Goal: Obtain resource: Download file/media

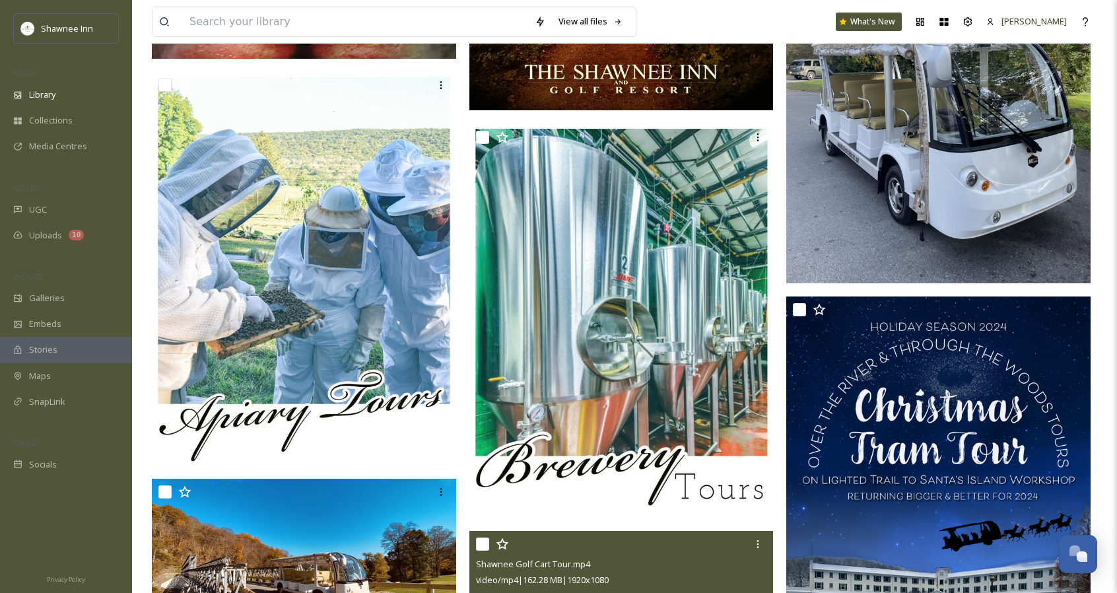
scroll to position [3261, 0]
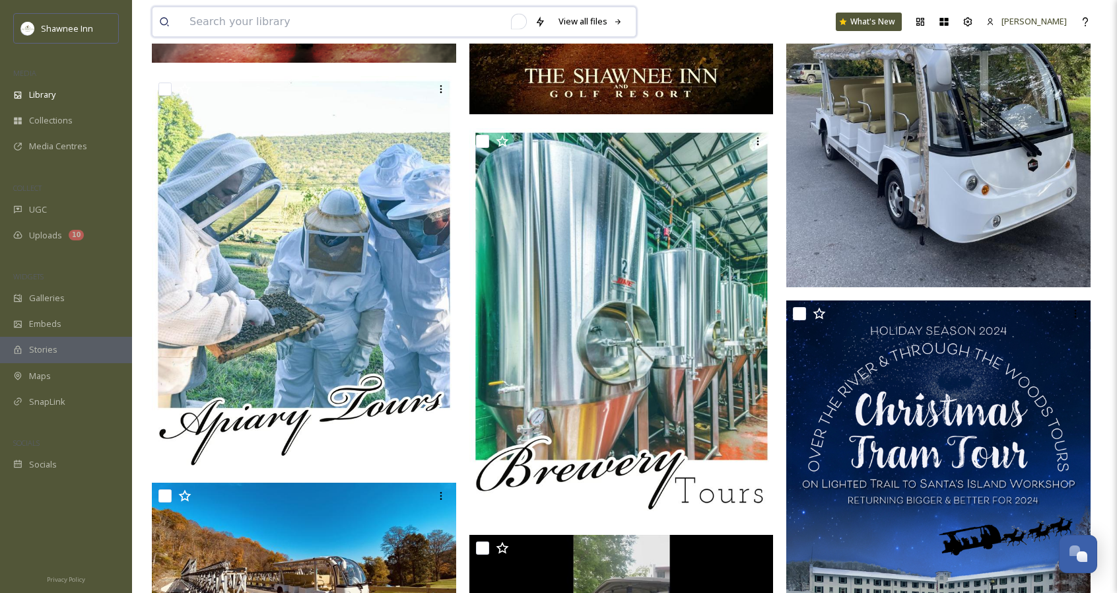
click at [366, 25] on input "To enrich screen reader interactions, please activate Accessibility in Grammarl…" at bounding box center [355, 21] width 345 height 29
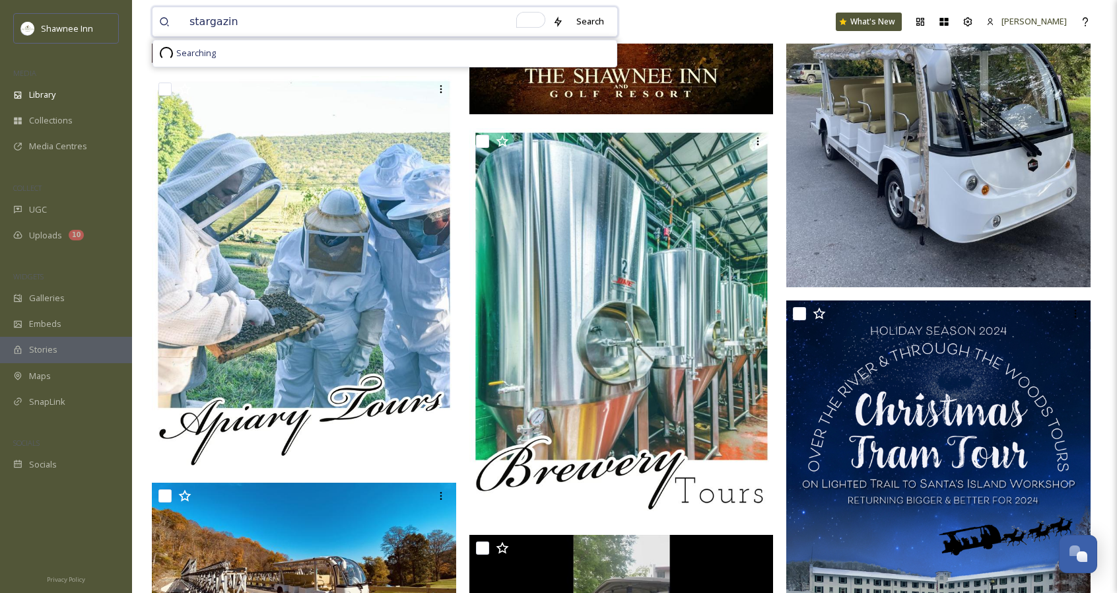
type input "stargazing"
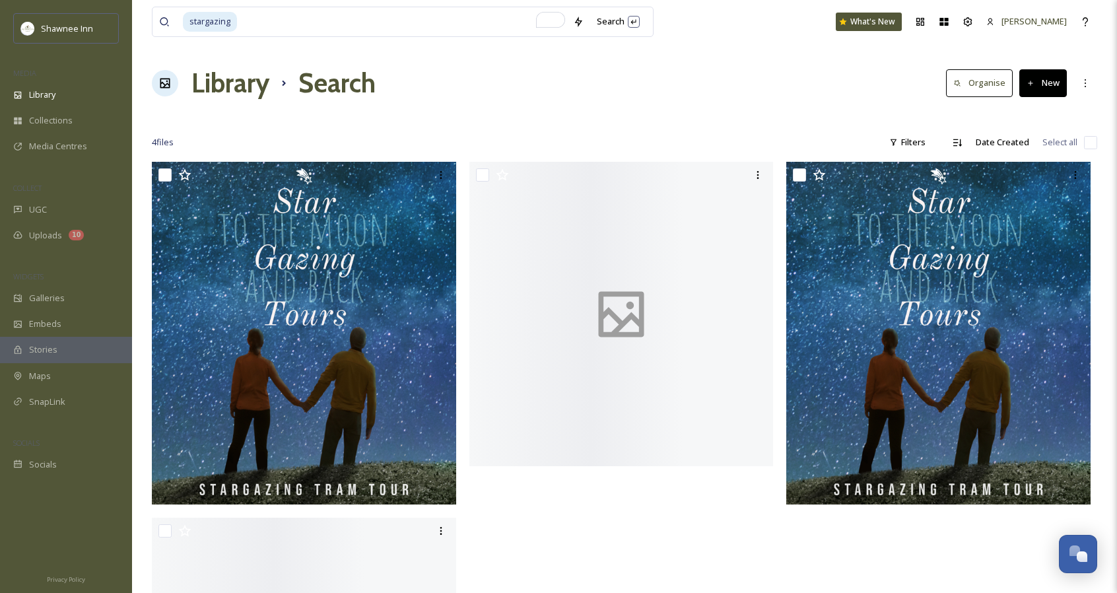
click at [719, 126] on div "stargazing Search What's New Mackenzie Library Search Organise New Your Selecti…" at bounding box center [624, 422] width 985 height 844
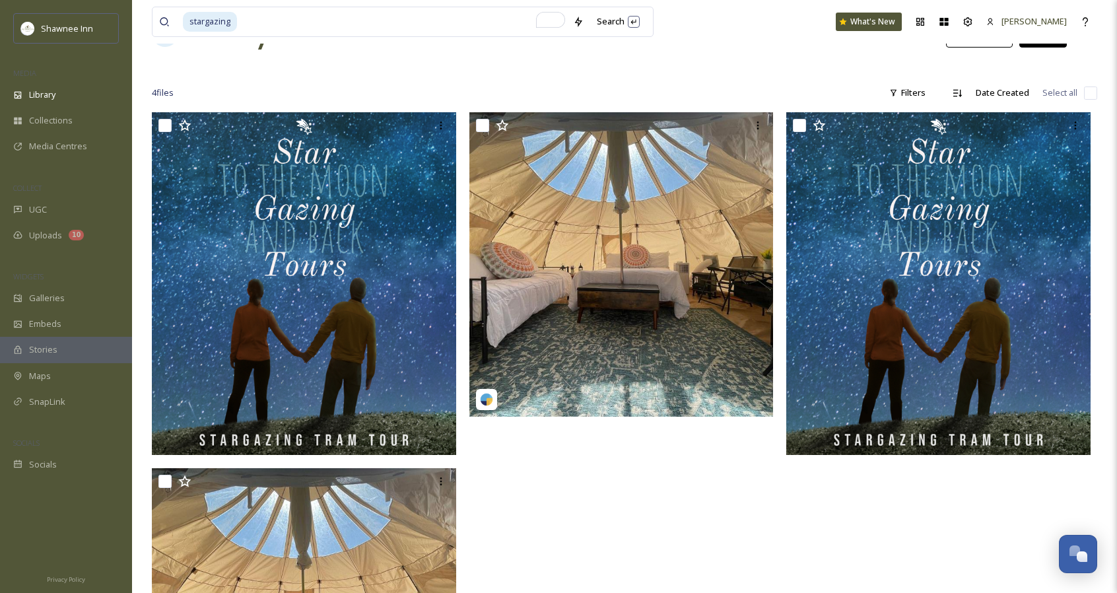
scroll to position [50, 0]
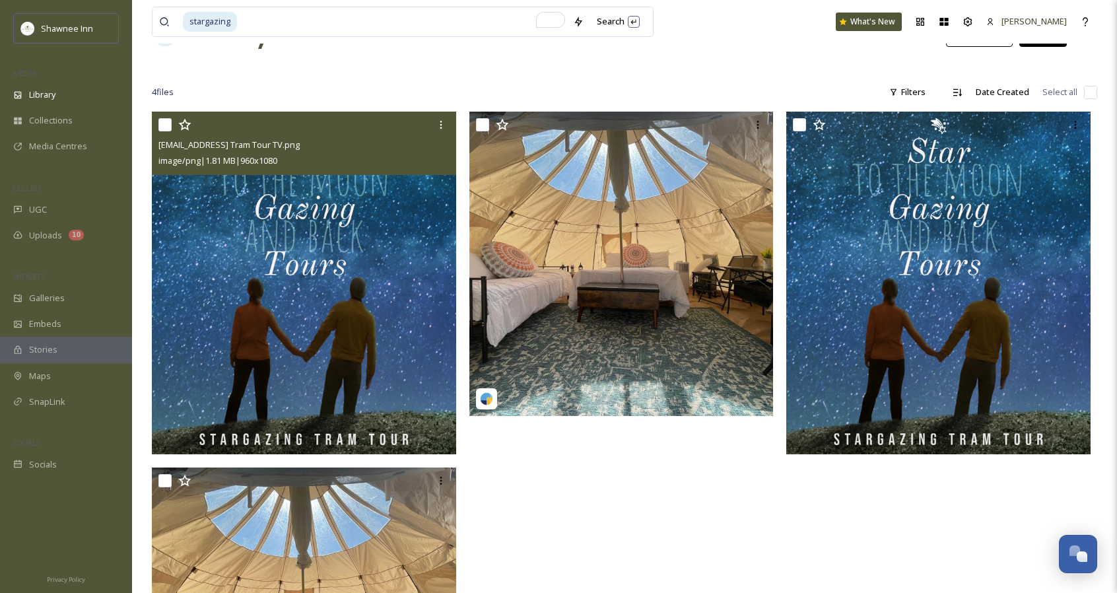
click at [351, 349] on img at bounding box center [304, 283] width 304 height 342
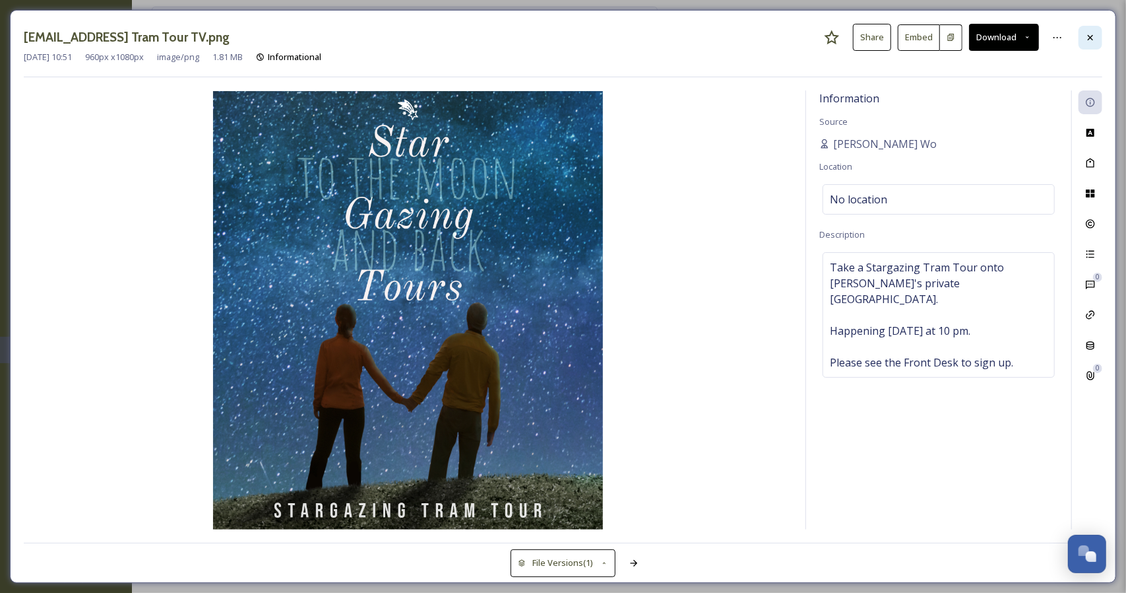
click at [1095, 44] on div at bounding box center [1091, 38] width 24 height 24
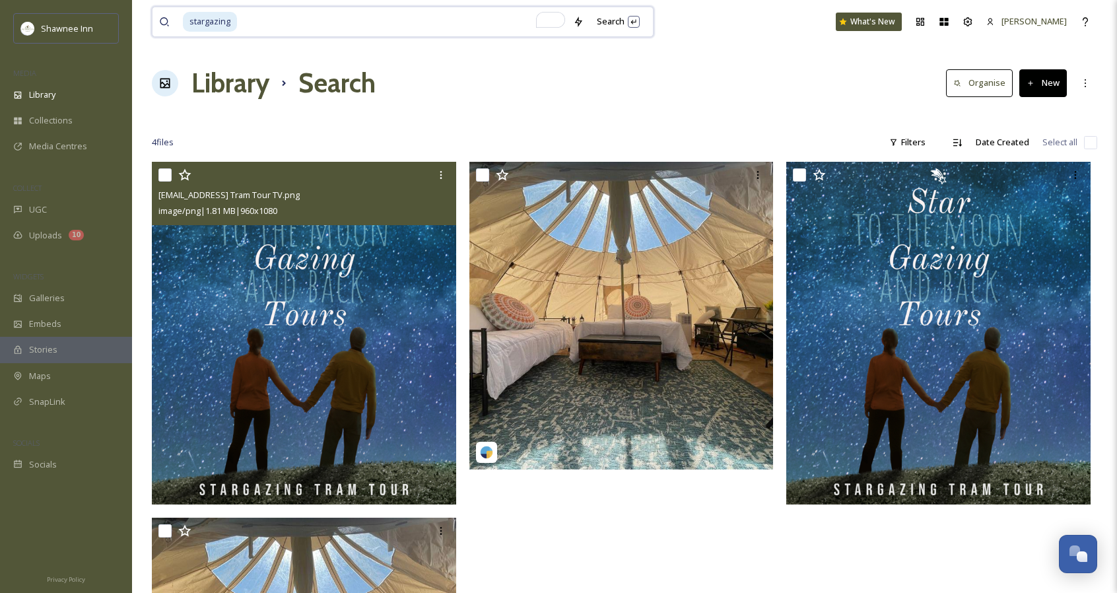
click at [443, 22] on input "To enrich screen reader interactions, please activate Accessibility in Grammarl…" at bounding box center [402, 21] width 328 height 29
type input "s"
type input "tours"
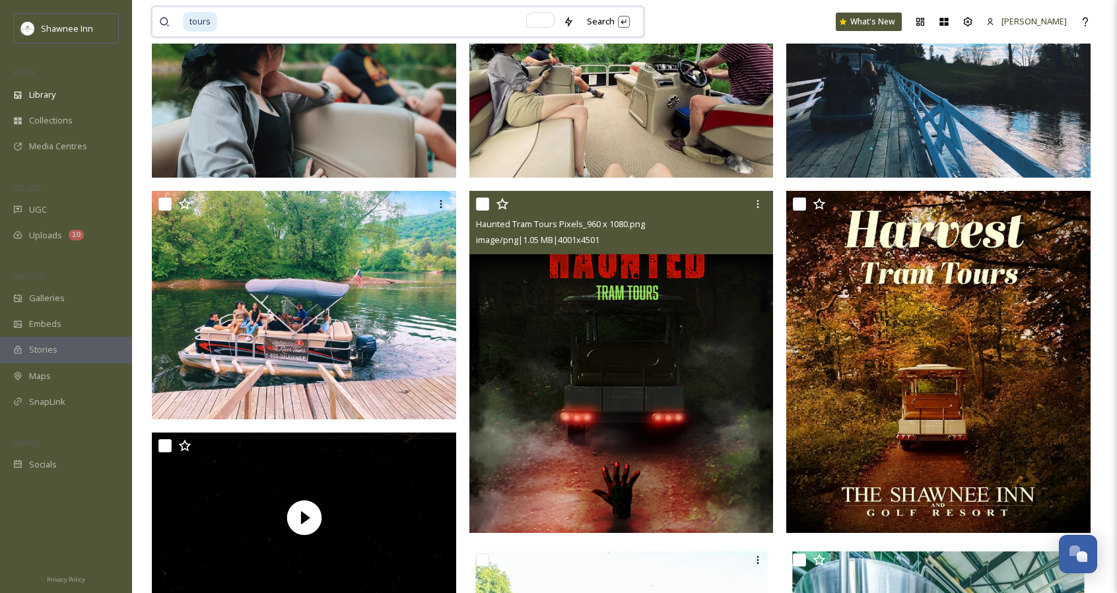
scroll to position [214, 0]
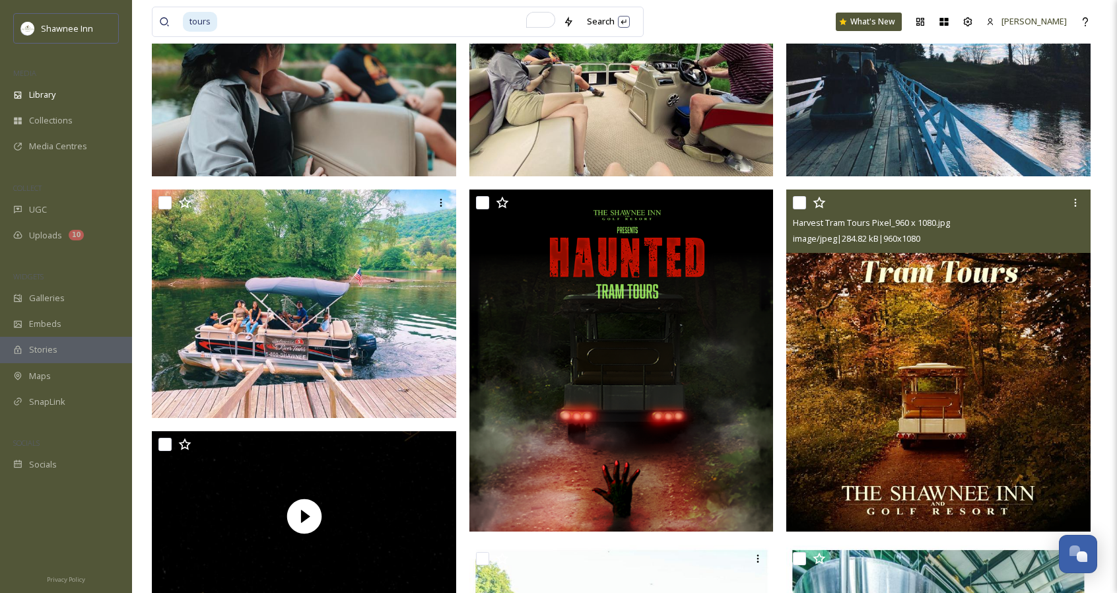
click at [858, 416] on img at bounding box center [938, 360] width 304 height 342
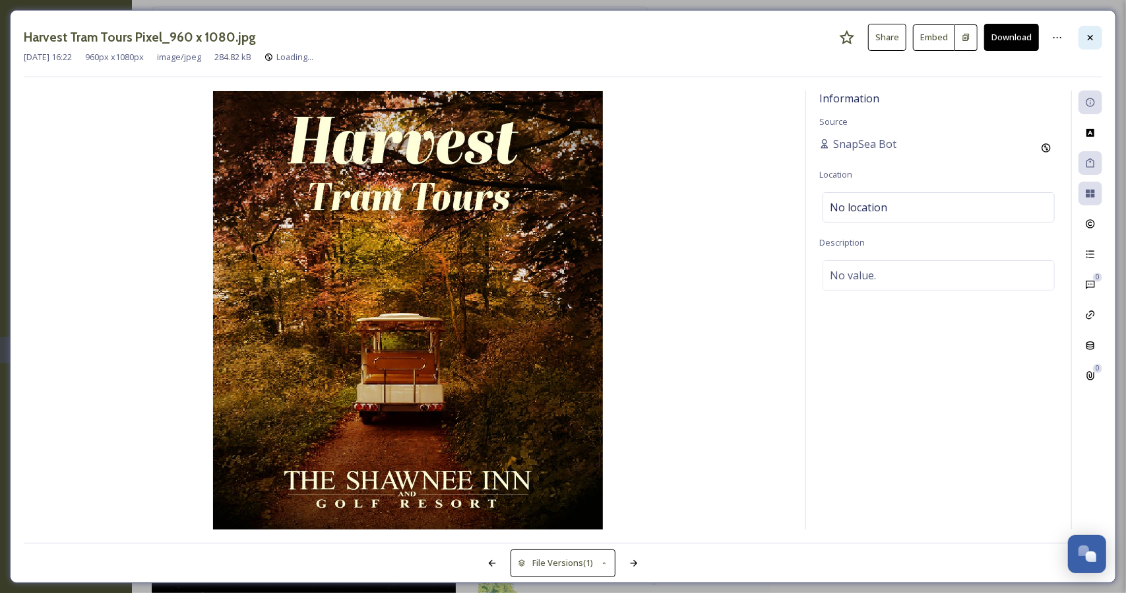
click at [1093, 39] on icon at bounding box center [1090, 36] width 5 height 5
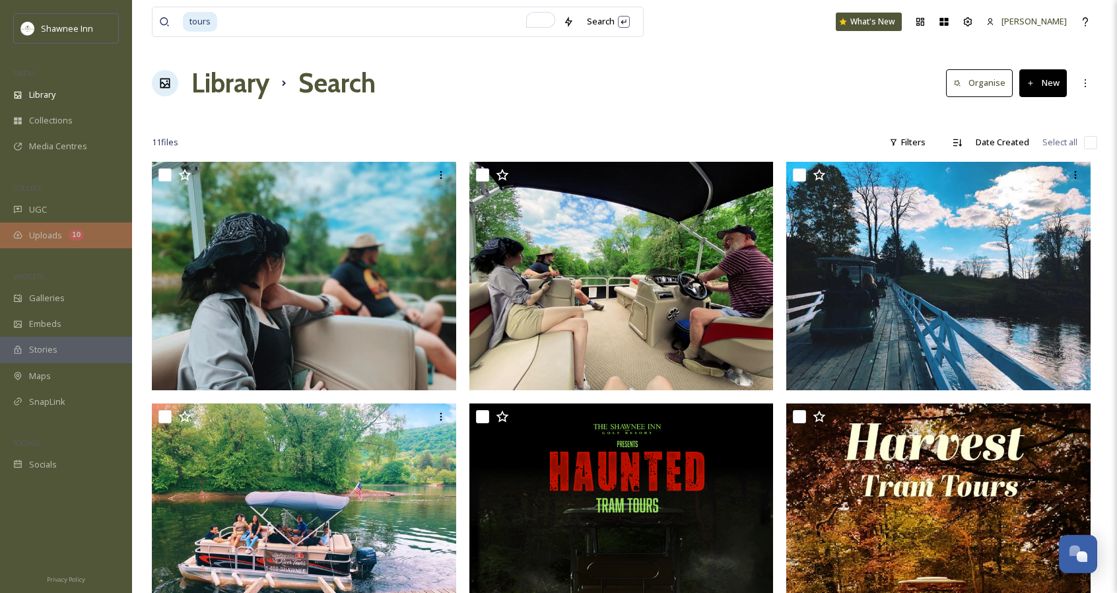
click at [74, 237] on div "10" at bounding box center [76, 235] width 15 height 11
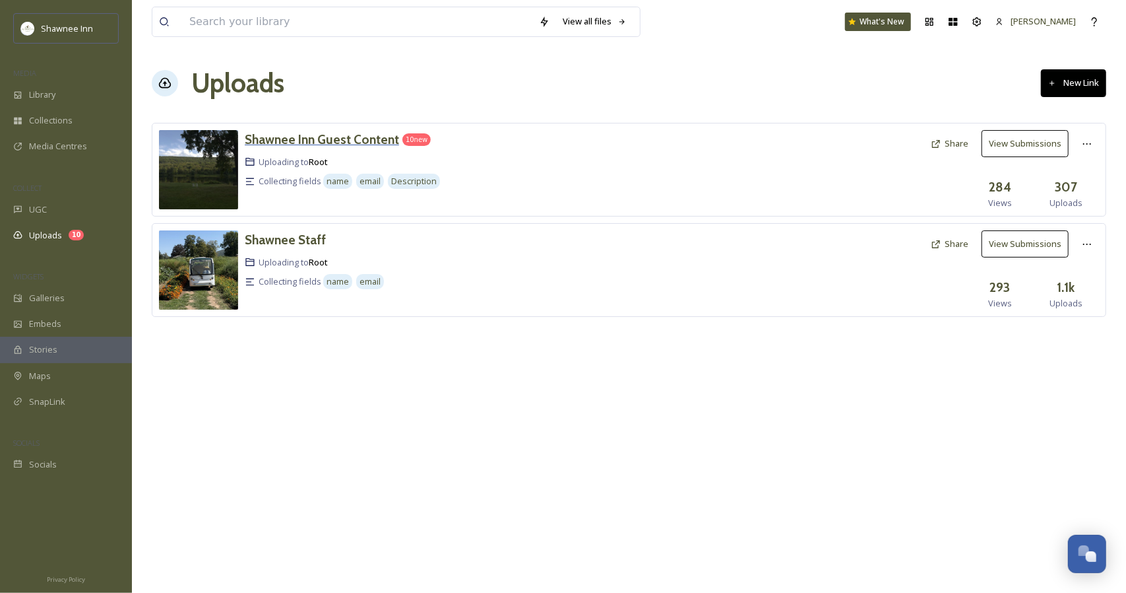
click at [319, 145] on h3 "Shawnee Inn Guest Content" at bounding box center [322, 139] width 154 height 16
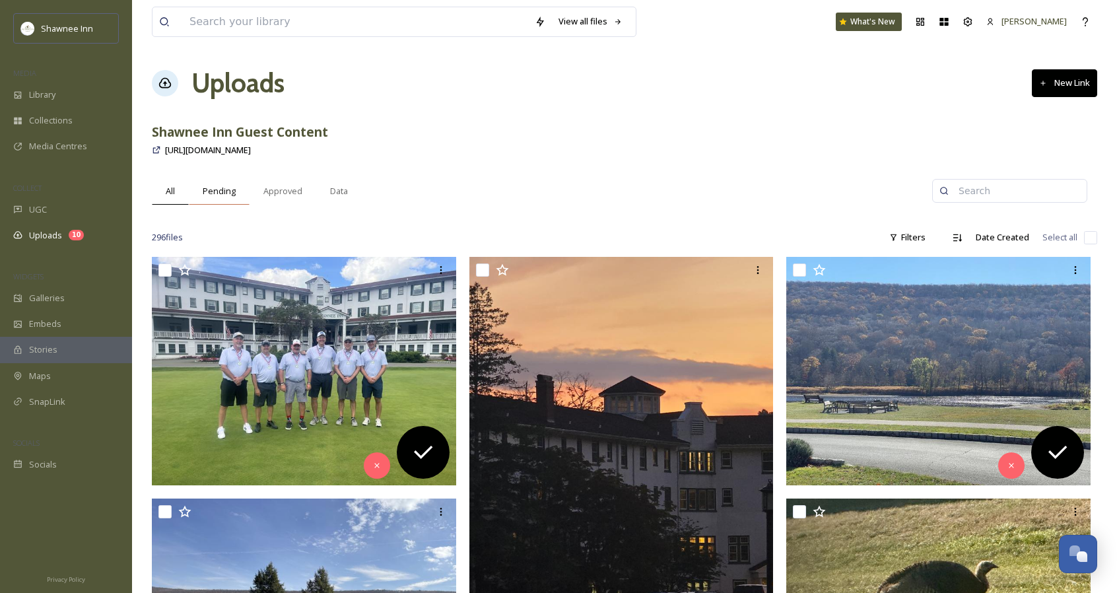
click at [230, 193] on span "Pending" at bounding box center [219, 191] width 33 height 13
click at [1086, 242] on input "checkbox" at bounding box center [1090, 237] width 13 height 13
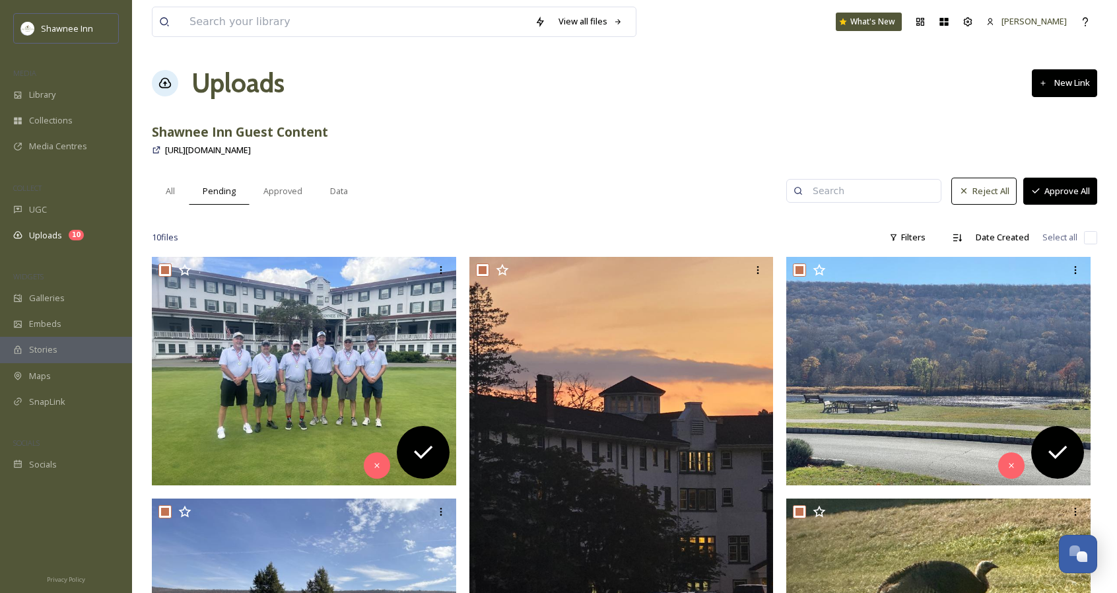
checkbox input "true"
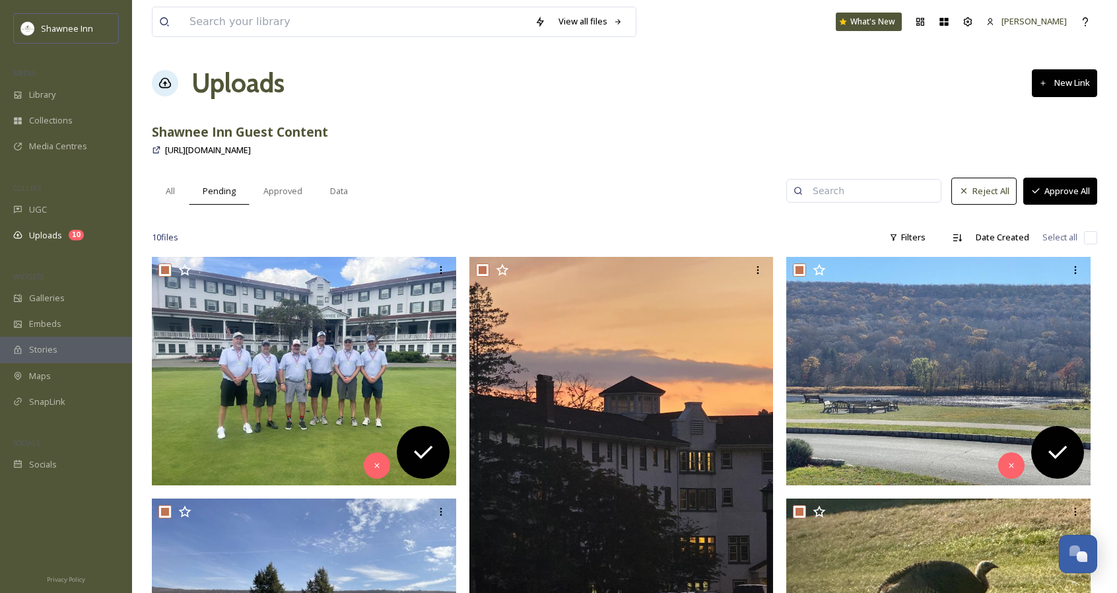
checkbox input "true"
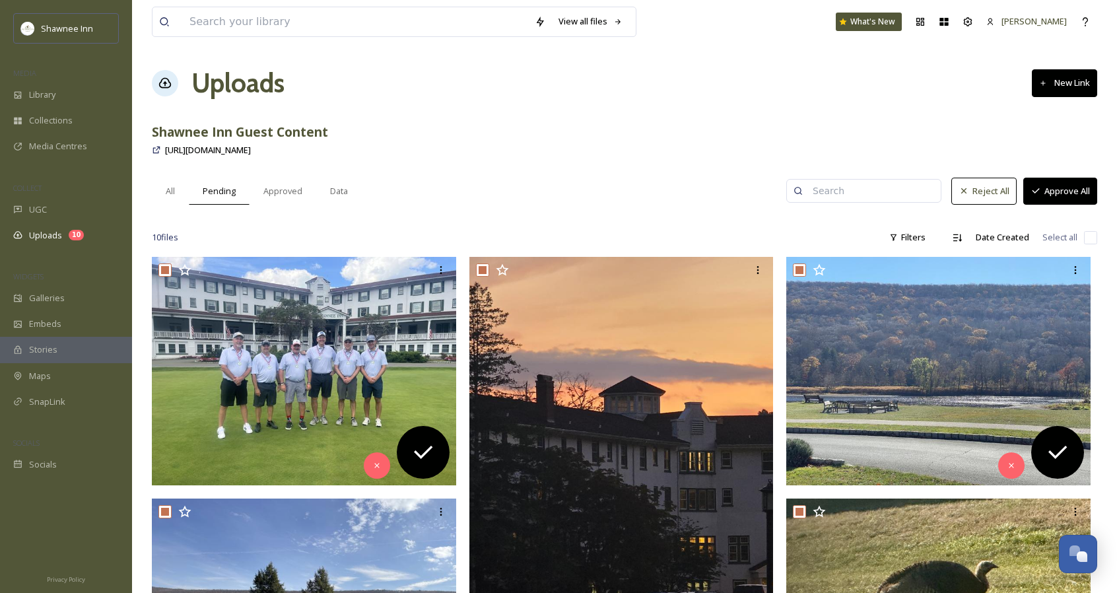
checkbox input "true"
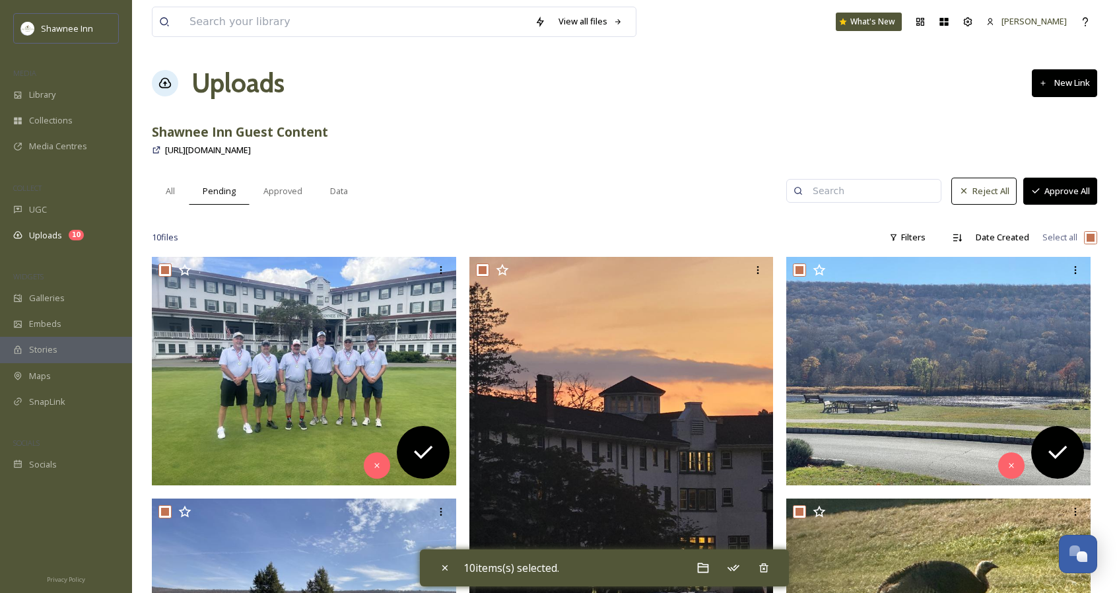
click at [1093, 236] on input "checkbox" at bounding box center [1090, 237] width 13 height 13
checkbox input "false"
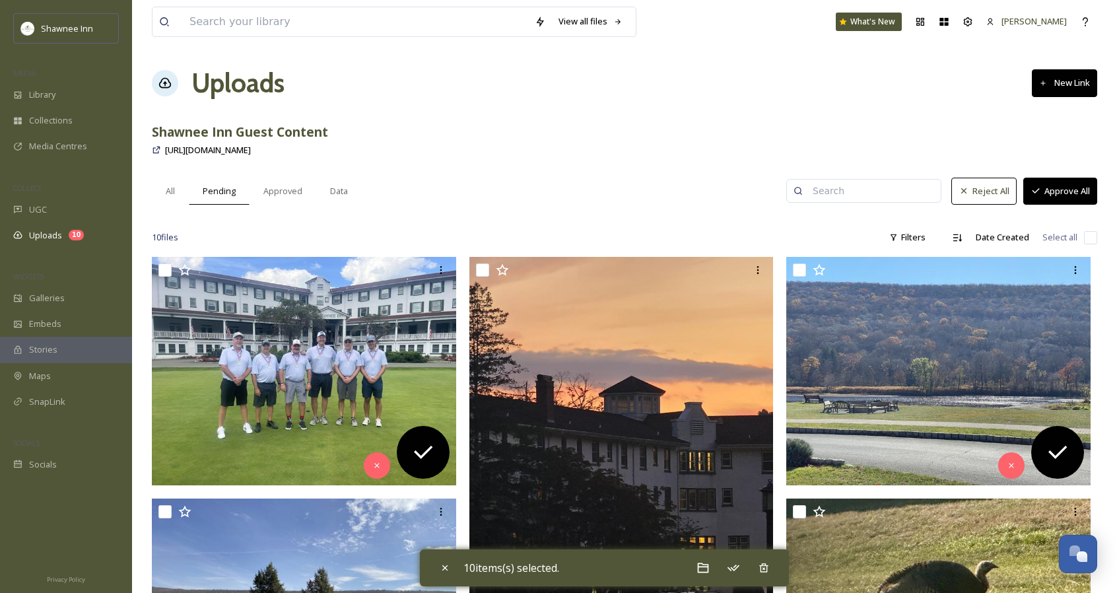
checkbox input "false"
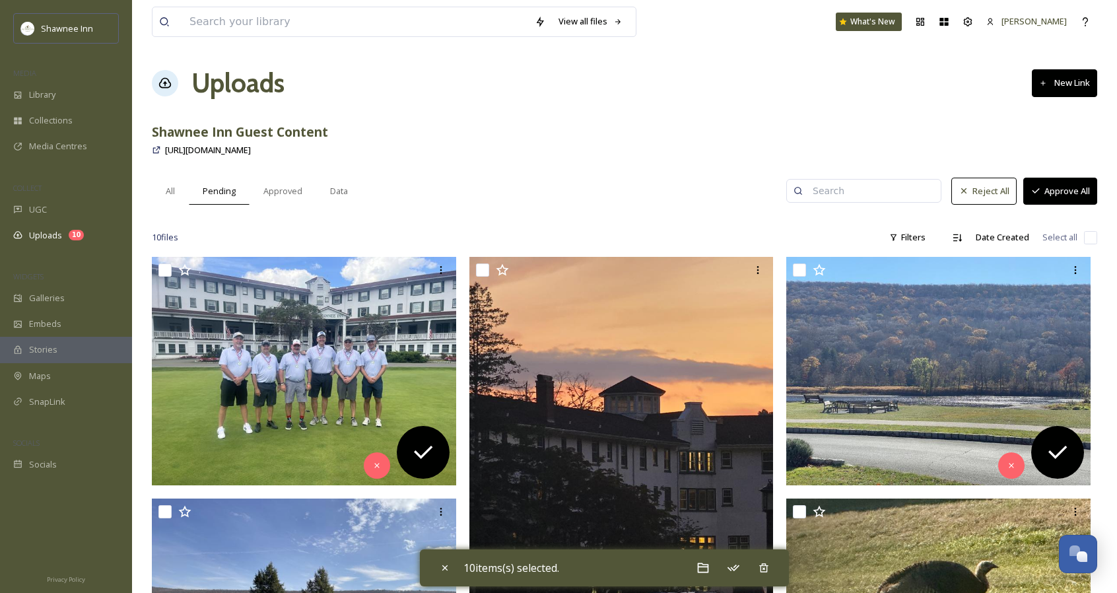
checkbox input "false"
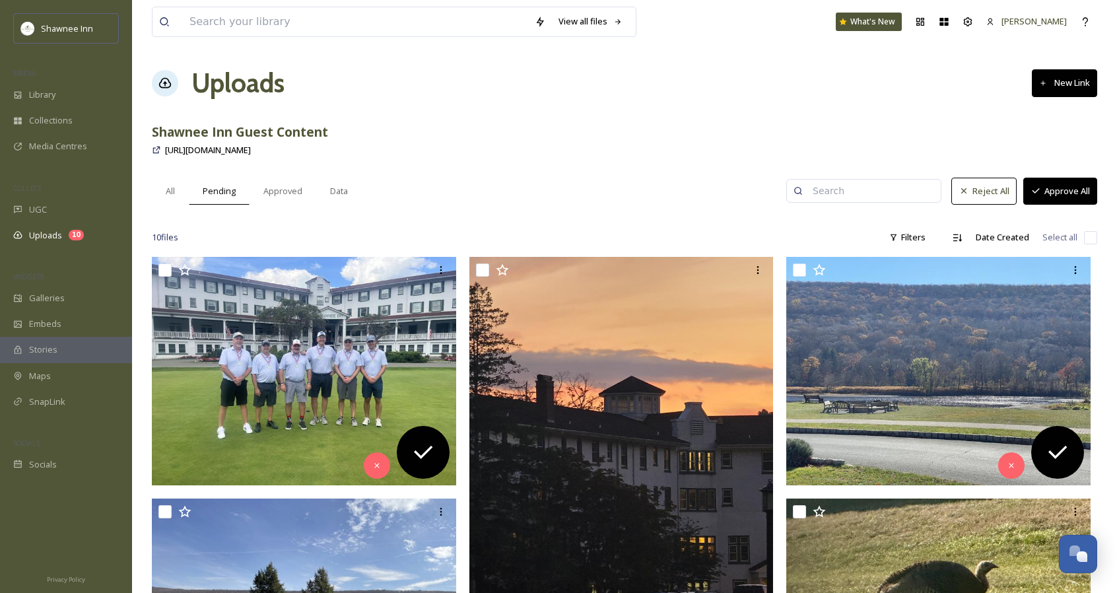
click at [1093, 236] on input "checkbox" at bounding box center [1090, 237] width 13 height 13
checkbox input "true"
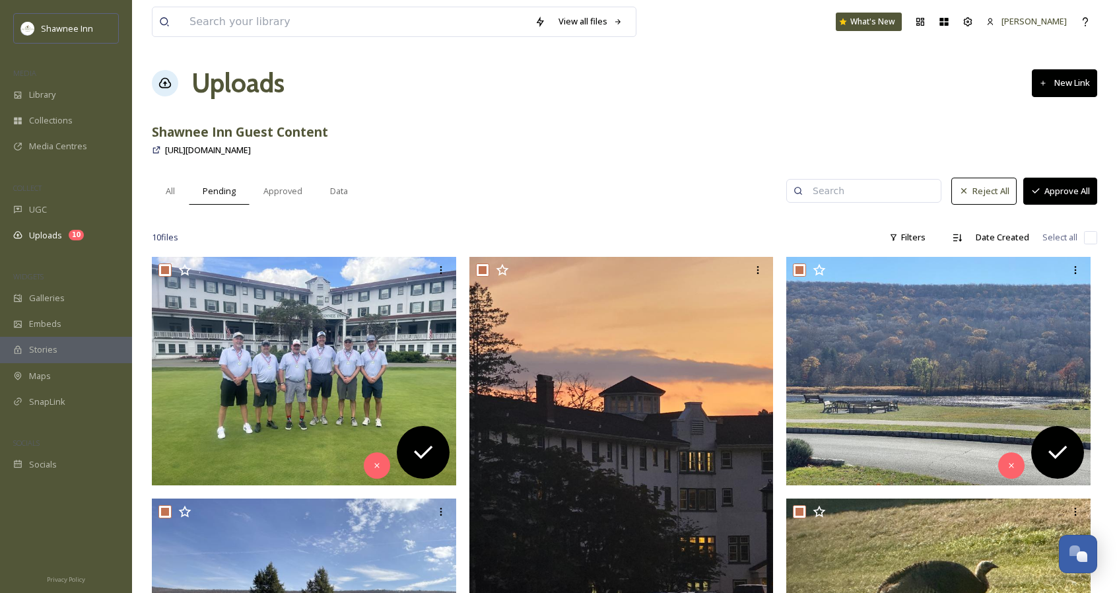
checkbox input "true"
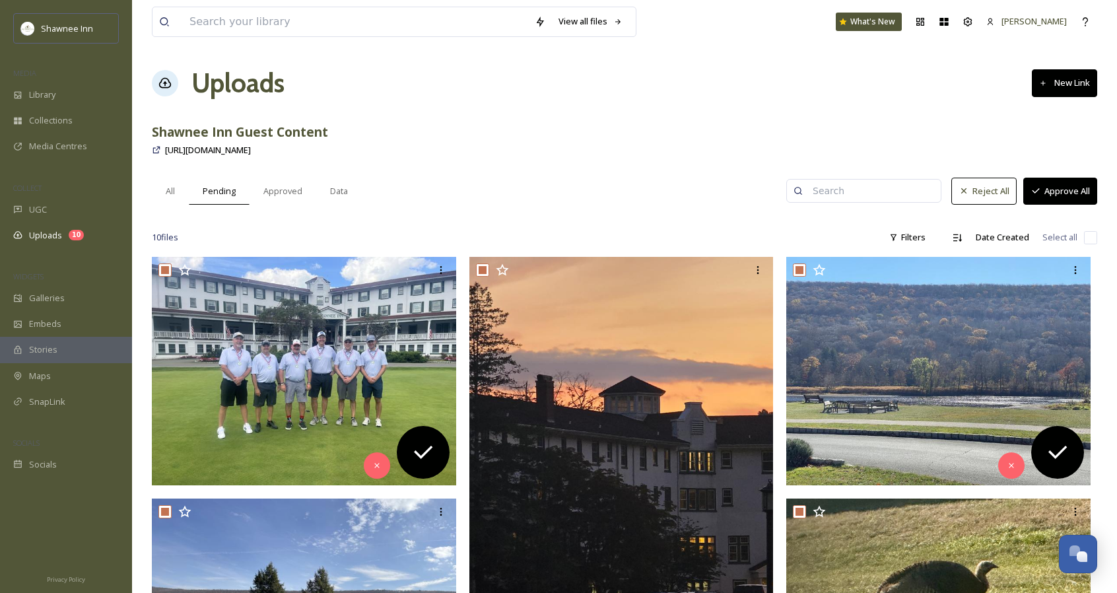
checkbox input "true"
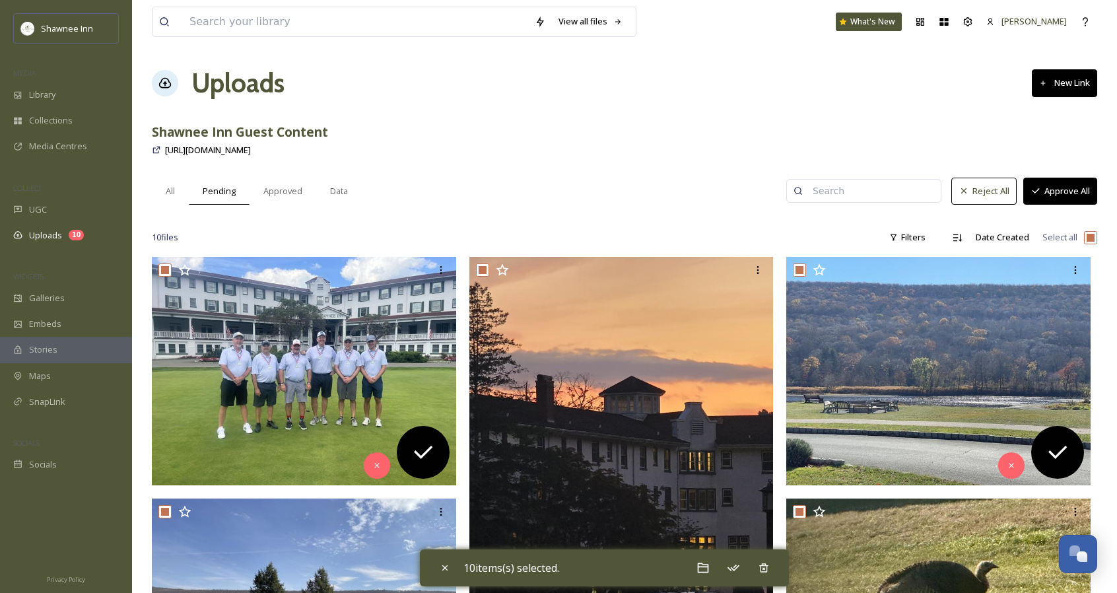
click at [1065, 189] on button "Approve All" at bounding box center [1060, 191] width 74 height 27
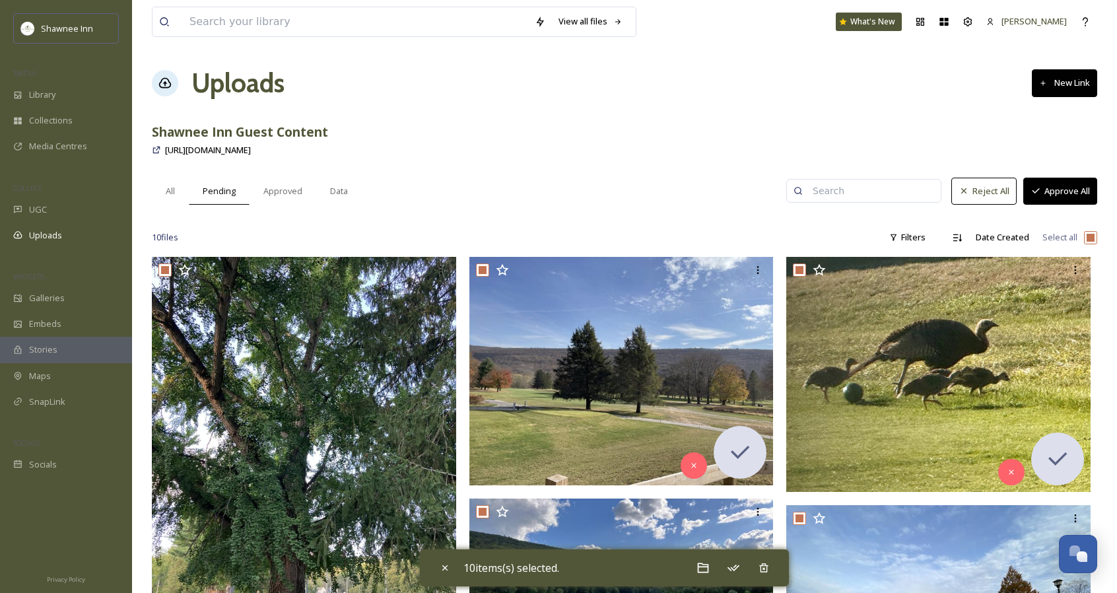
click at [1065, 189] on button "Approve All" at bounding box center [1060, 191] width 74 height 27
click at [182, 184] on div "All" at bounding box center [170, 191] width 37 height 27
checkbox input "false"
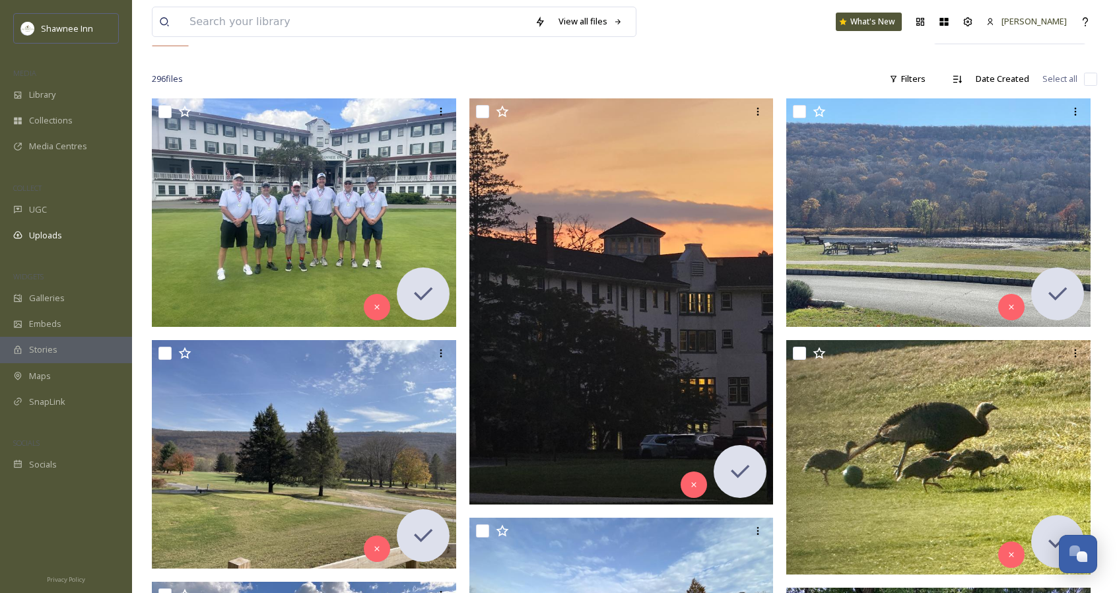
scroll to position [159, 0]
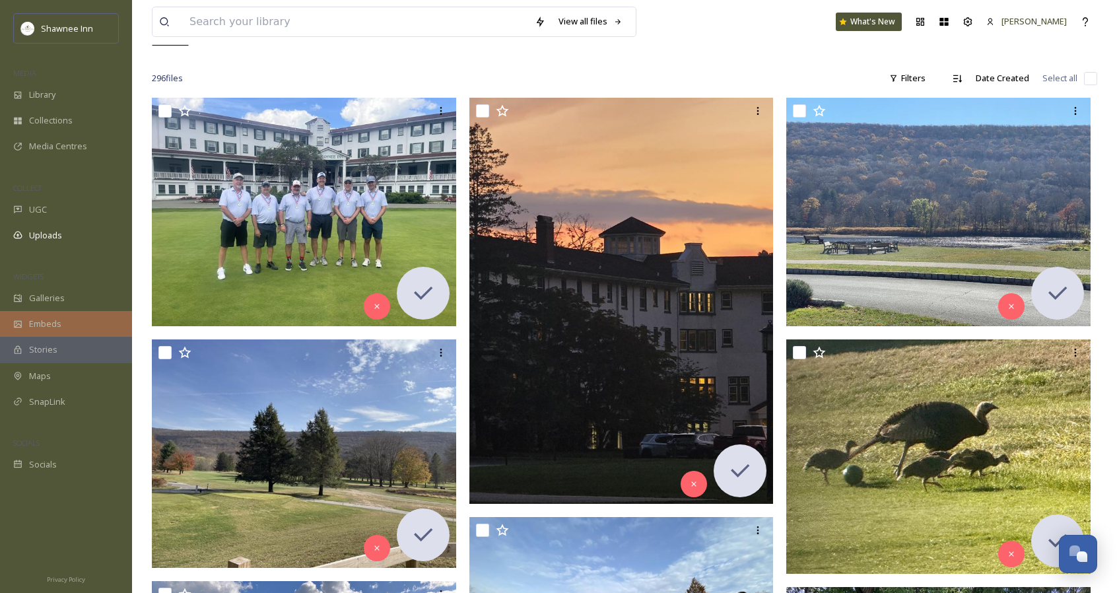
click at [40, 329] on span "Embeds" at bounding box center [45, 323] width 32 height 13
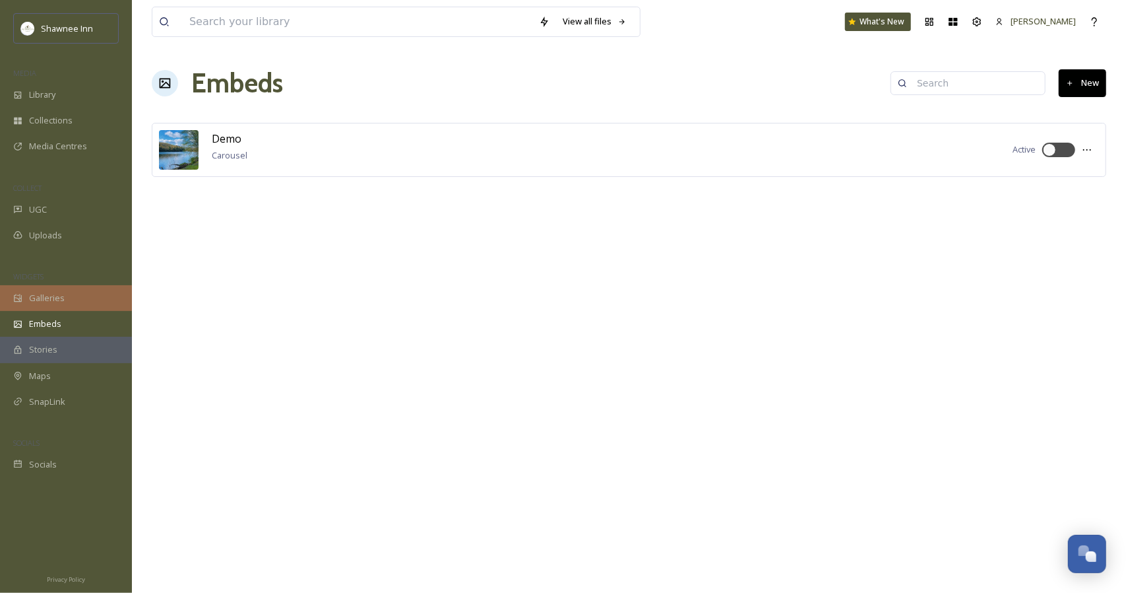
click at [51, 297] on span "Galleries" at bounding box center [47, 298] width 36 height 13
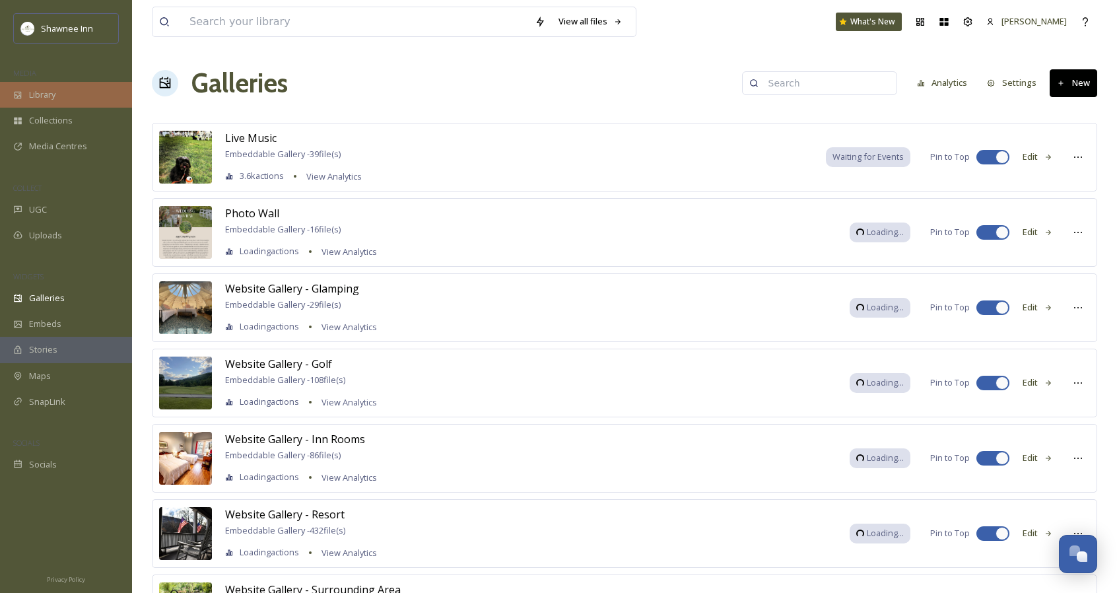
click at [78, 98] on div "Library" at bounding box center [66, 95] width 132 height 26
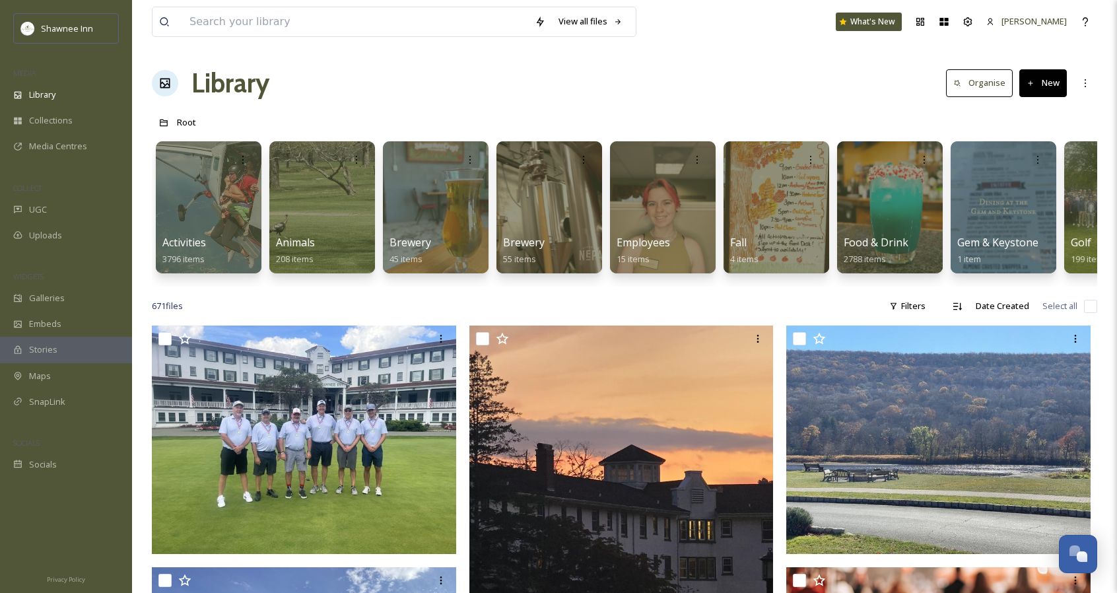
click at [500, 319] on div "671 file s Filters Date Created Select all" at bounding box center [624, 306] width 945 height 26
click at [360, 16] on input at bounding box center [355, 21] width 345 height 29
click at [668, 27] on div "View all files What's New [PERSON_NAME]" at bounding box center [624, 22] width 945 height 44
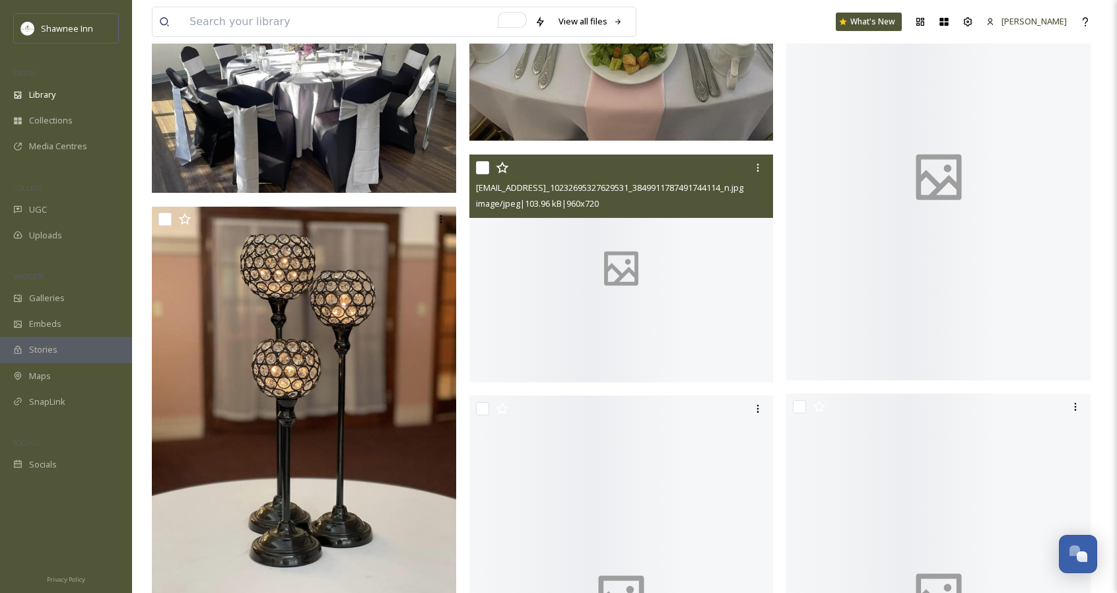
scroll to position [25740, 0]
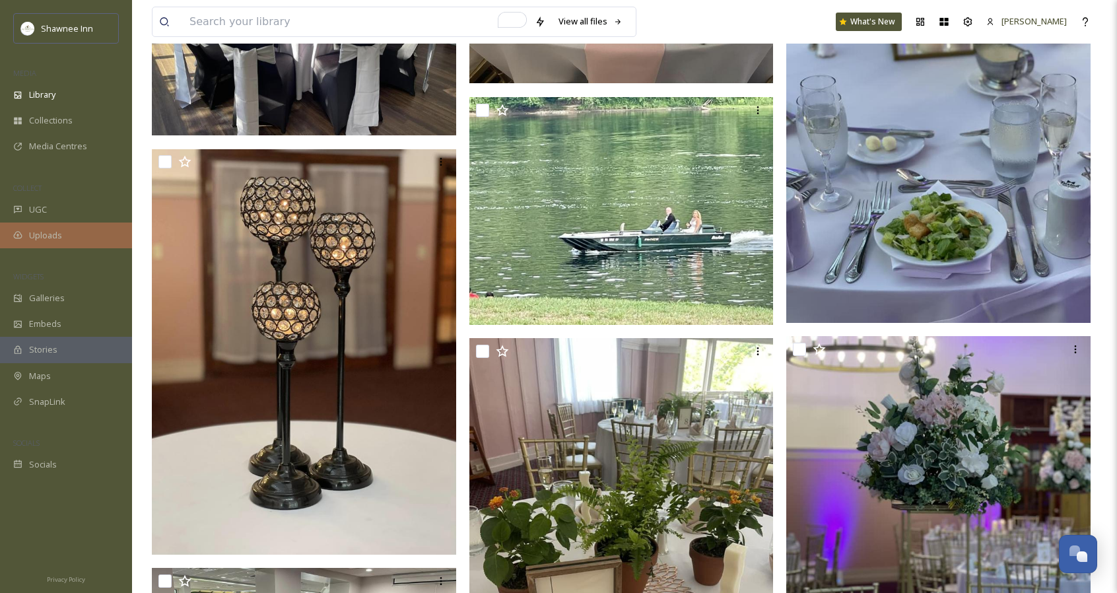
click at [60, 229] on span "Uploads" at bounding box center [45, 235] width 33 height 13
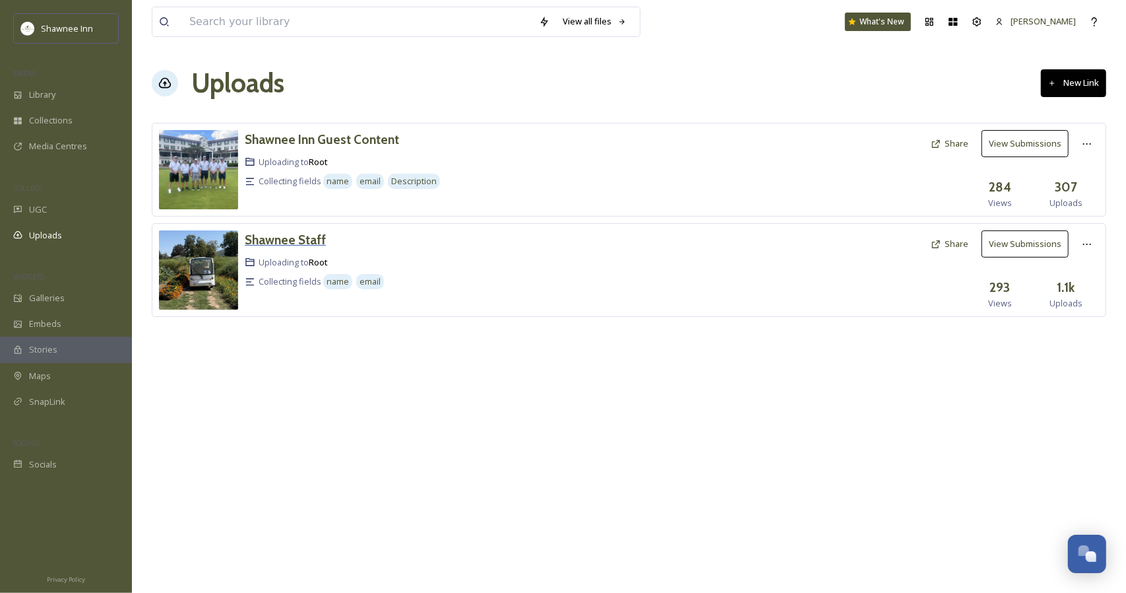
click at [282, 242] on h3 "Shawnee Staff" at bounding box center [285, 240] width 81 height 16
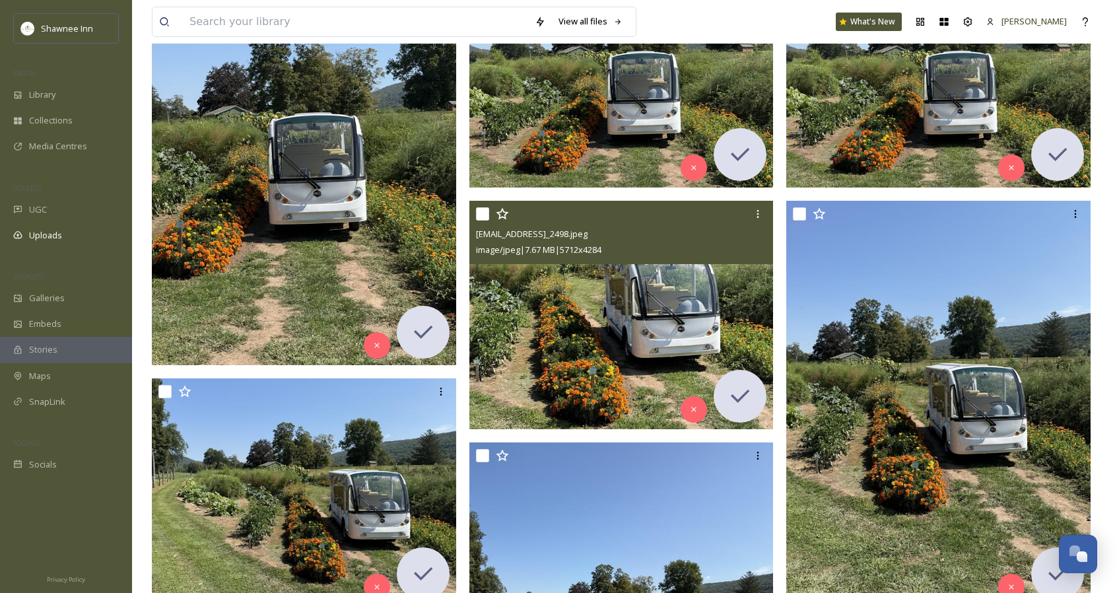
scroll to position [300, 0]
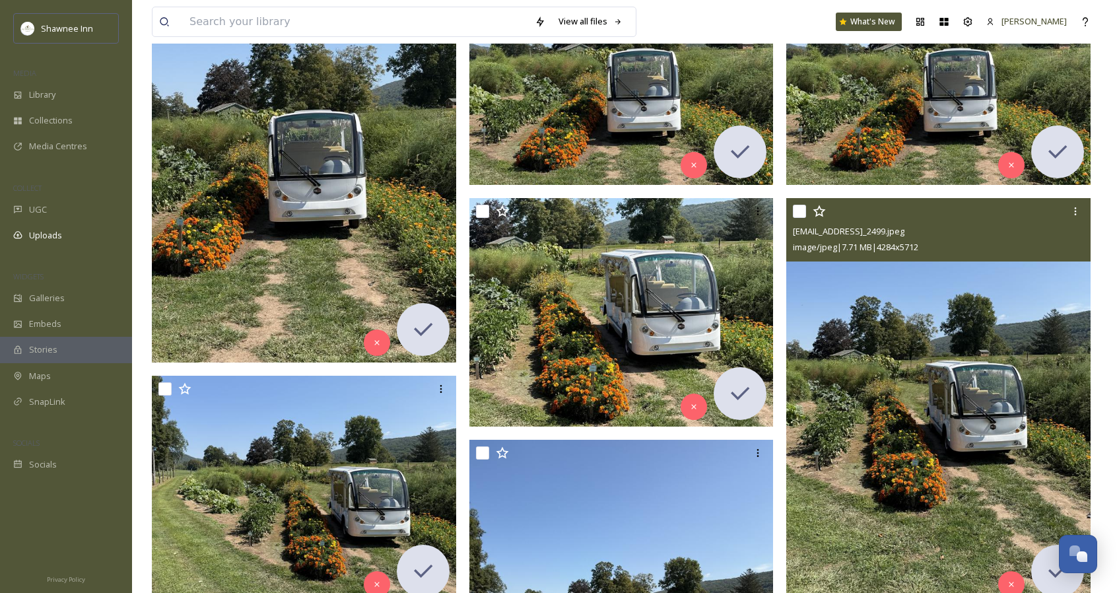
click at [857, 361] on img at bounding box center [938, 400] width 304 height 405
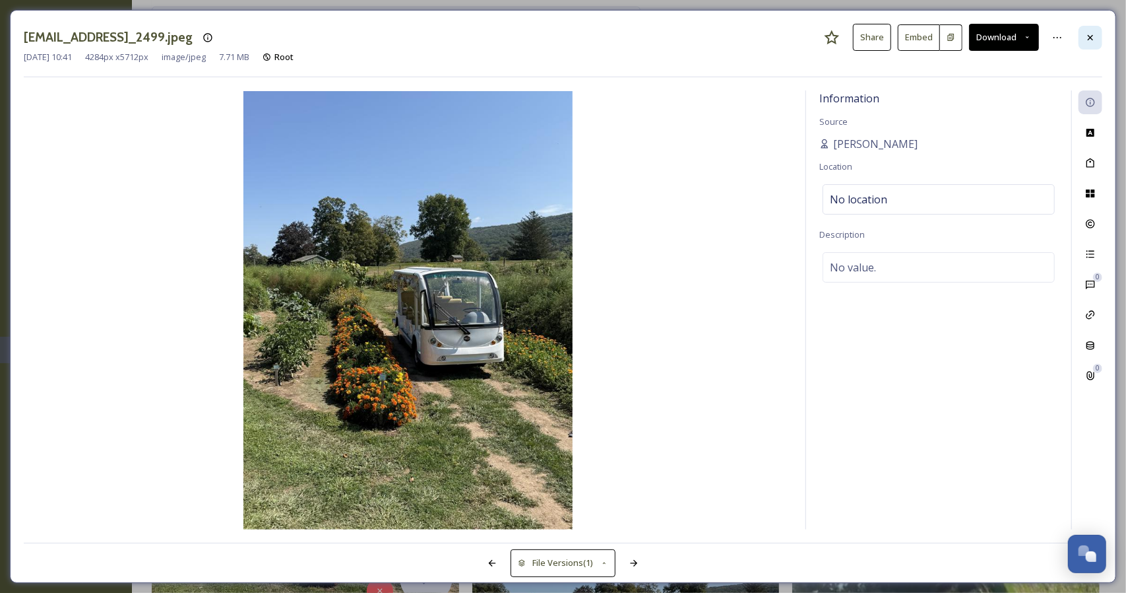
click at [1101, 32] on div at bounding box center [1091, 38] width 24 height 24
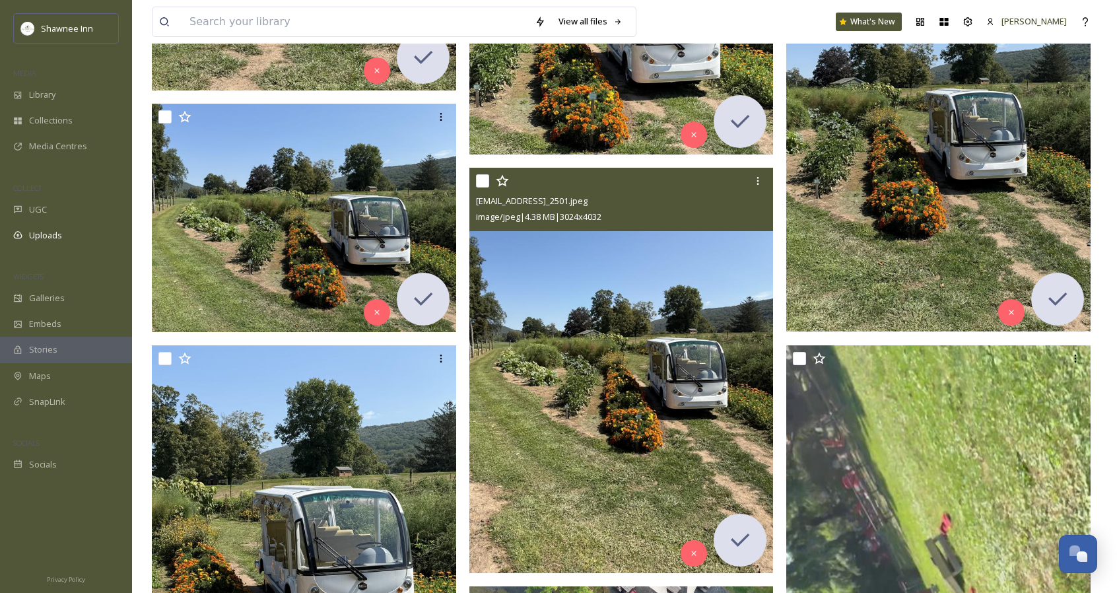
scroll to position [571, 0]
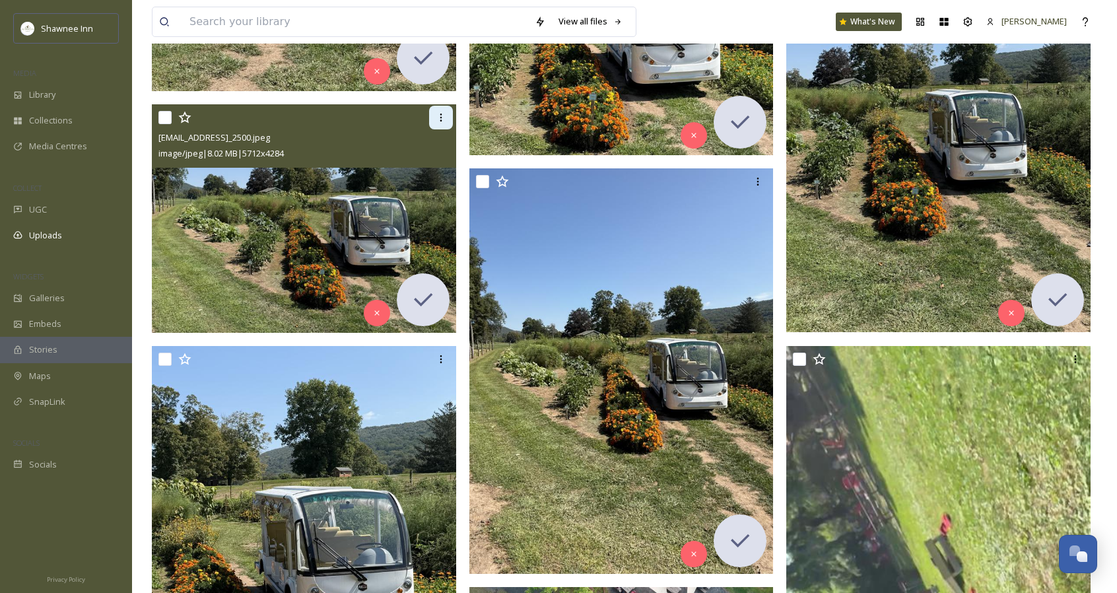
click at [441, 114] on icon at bounding box center [440, 118] width 2 height 8
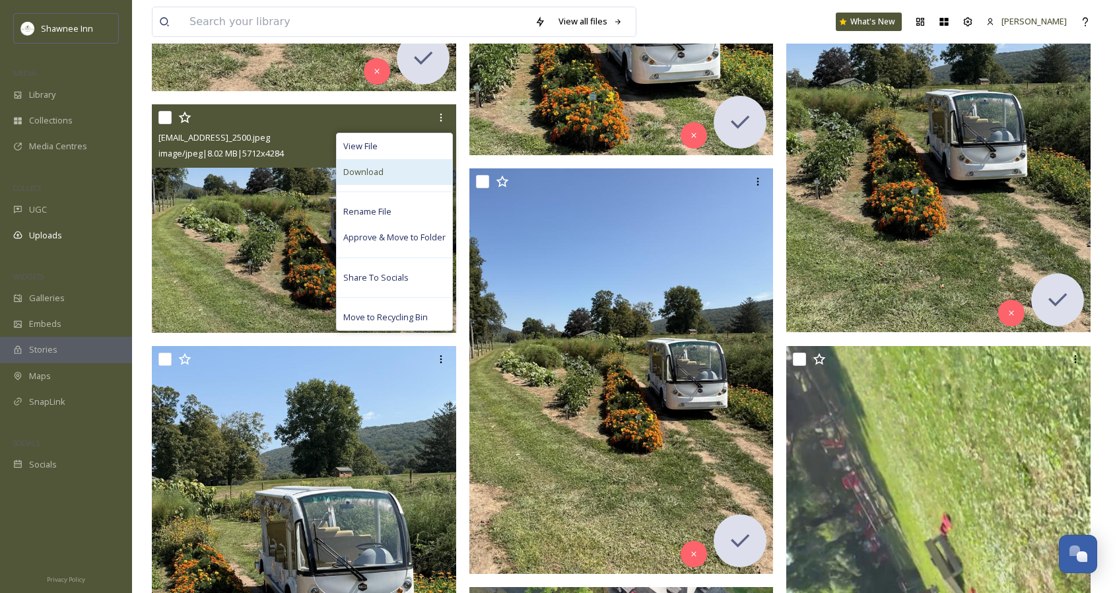
click at [384, 174] on div "Download" at bounding box center [394, 172] width 115 height 26
